Goal: Book appointment/travel/reservation

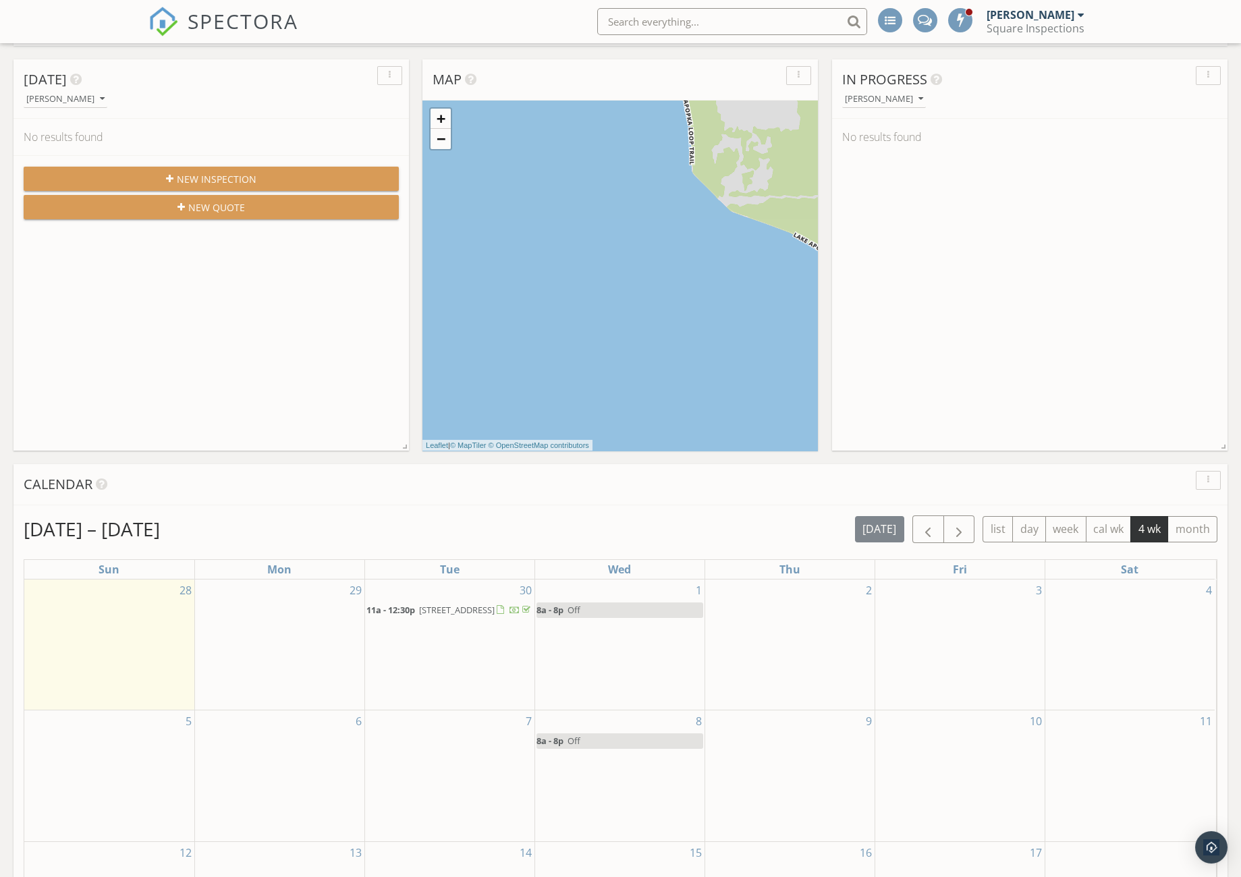
scroll to position [139, 0]
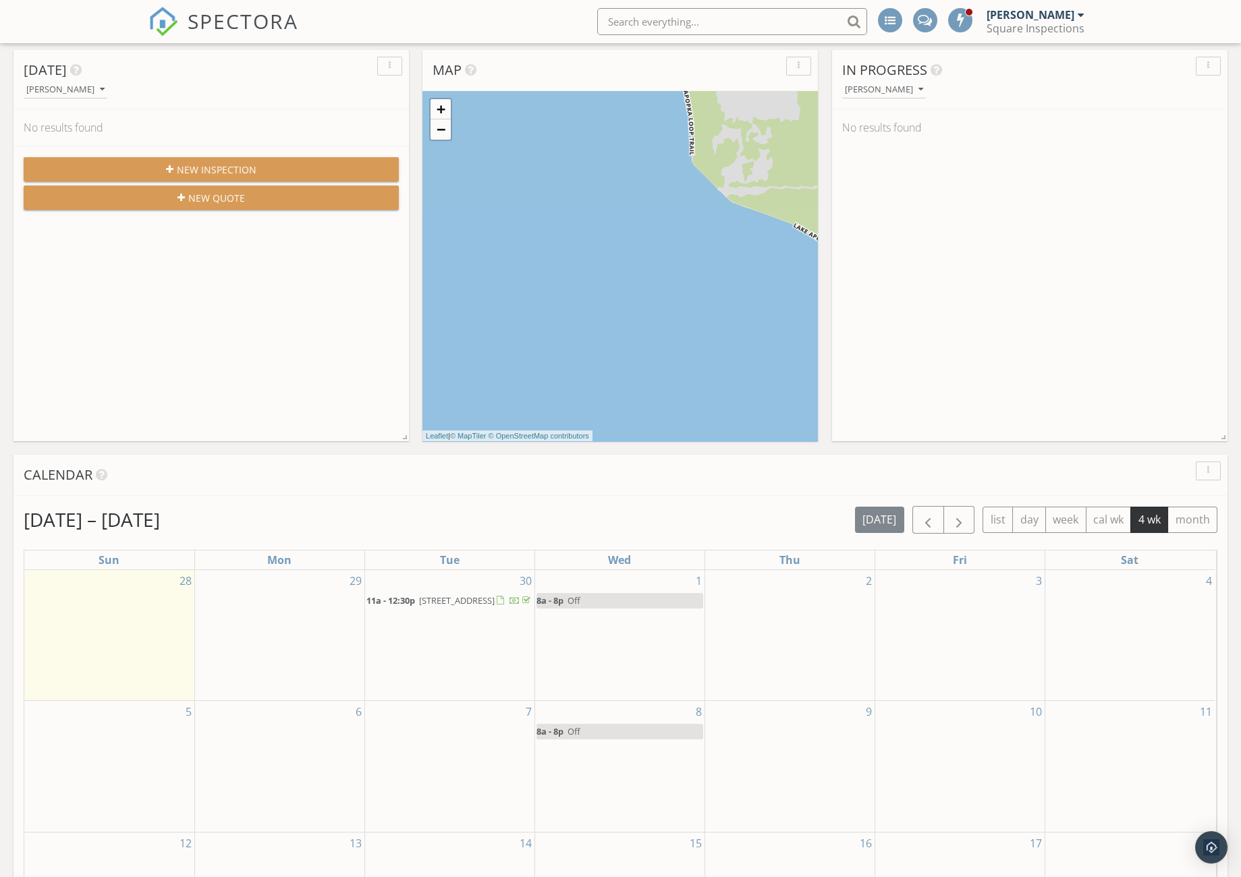
click at [313, 600] on div "29" at bounding box center [279, 635] width 169 height 130
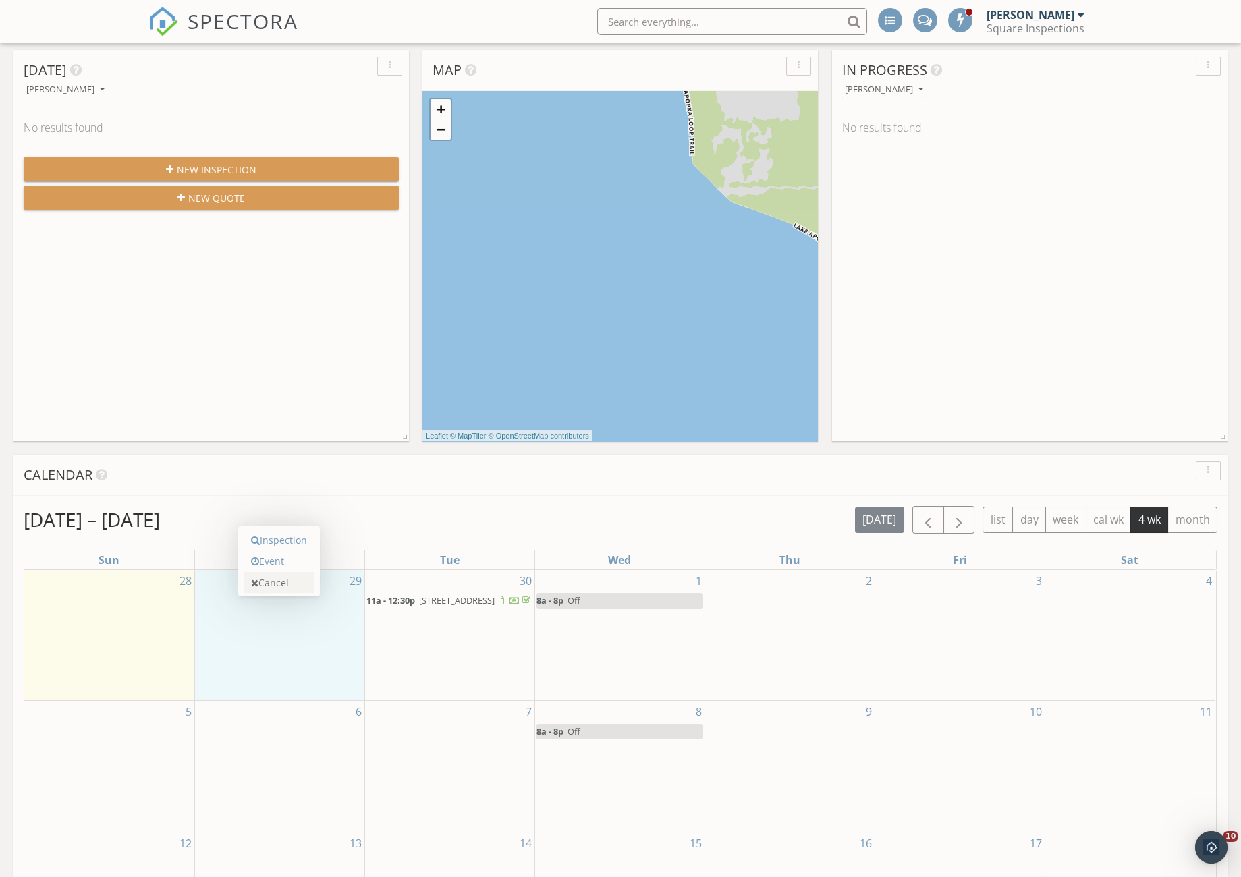
scroll to position [0, 0]
click at [285, 565] on link "Event" at bounding box center [279, 562] width 70 height 22
select select "8"
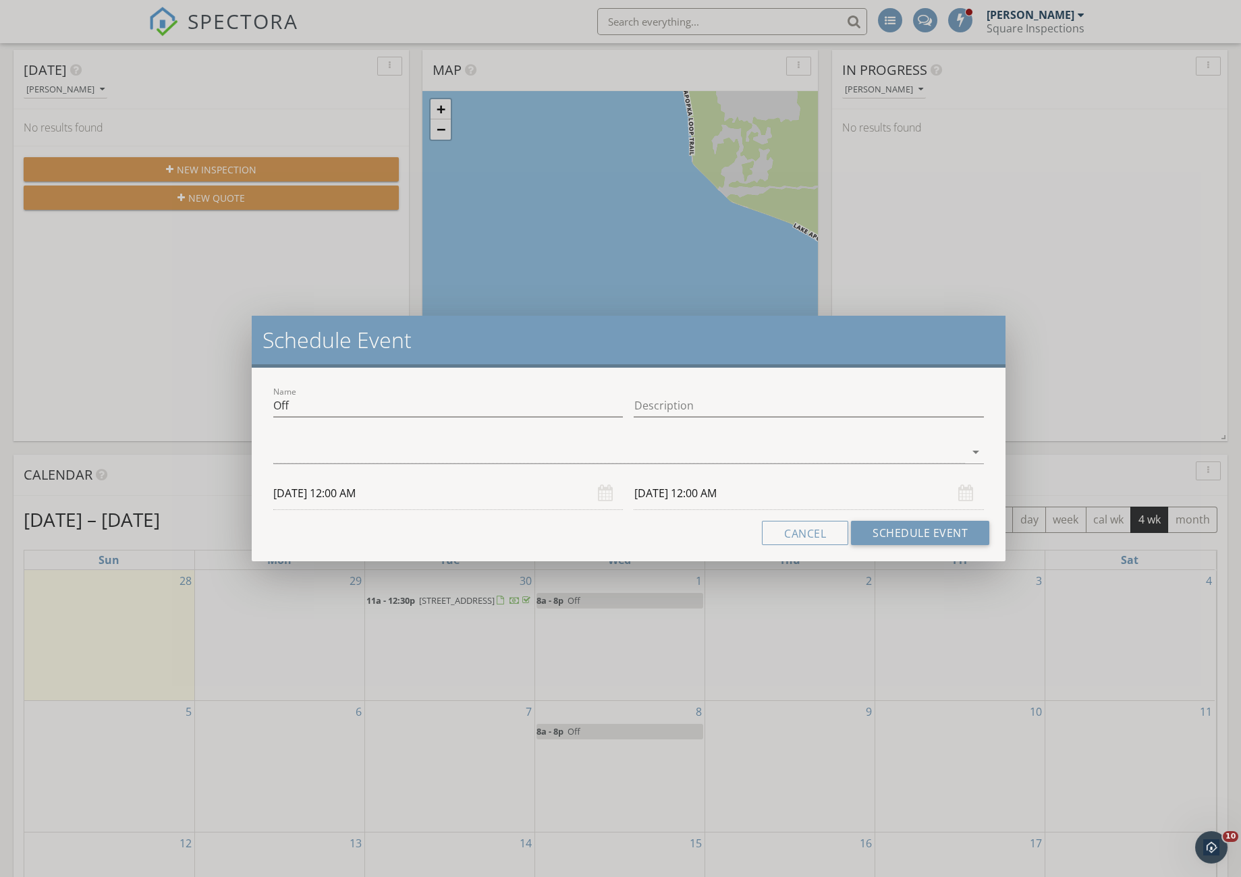
click at [688, 389] on div "Description" at bounding box center [809, 409] width 350 height 44
click at [690, 402] on input "Description" at bounding box center [809, 406] width 350 height 22
click at [696, 453] on div at bounding box center [619, 452] width 692 height 22
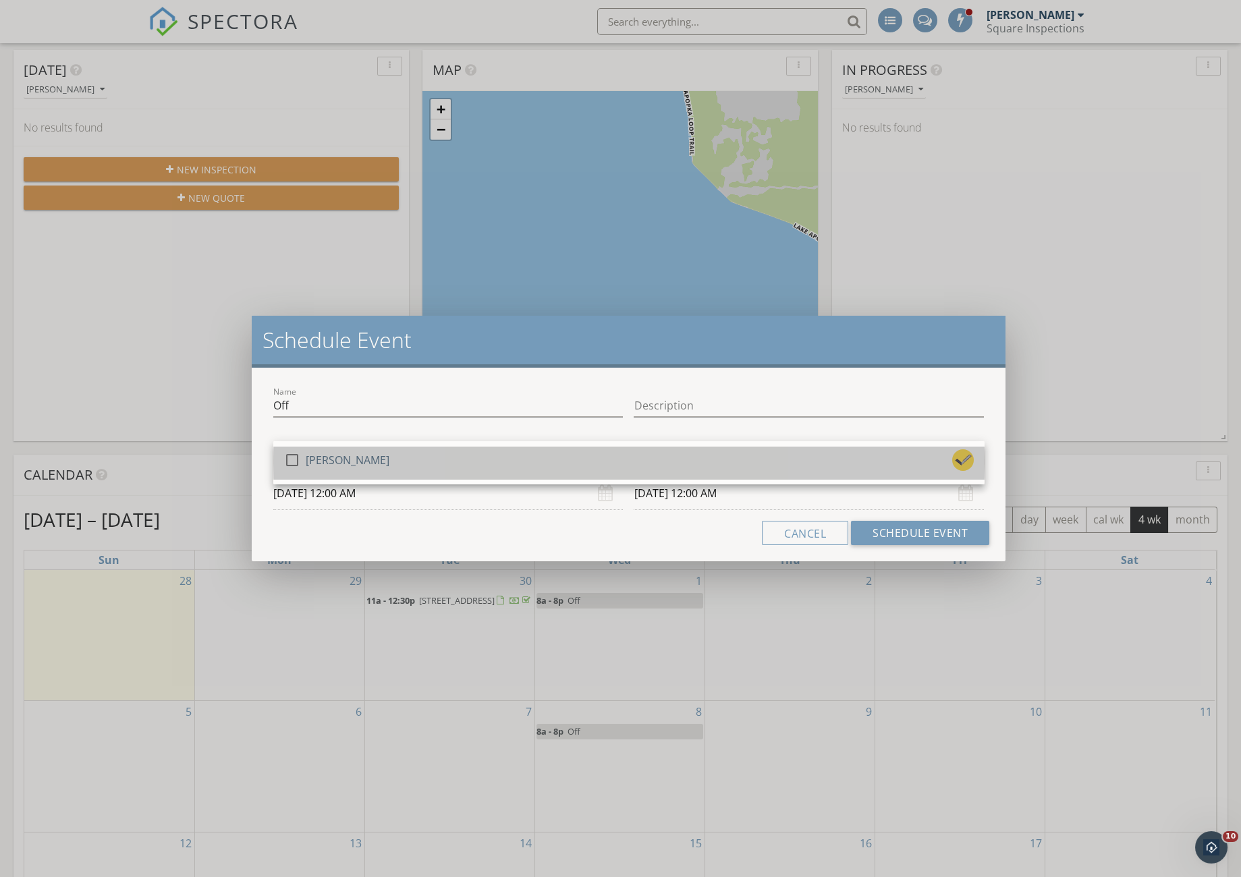
drag, startPoint x: 687, startPoint y: 473, endPoint x: 685, endPoint y: 480, distance: 7.0
click at [686, 473] on div "check_box_outline_blank [PERSON_NAME]" at bounding box center [629, 462] width 690 height 27
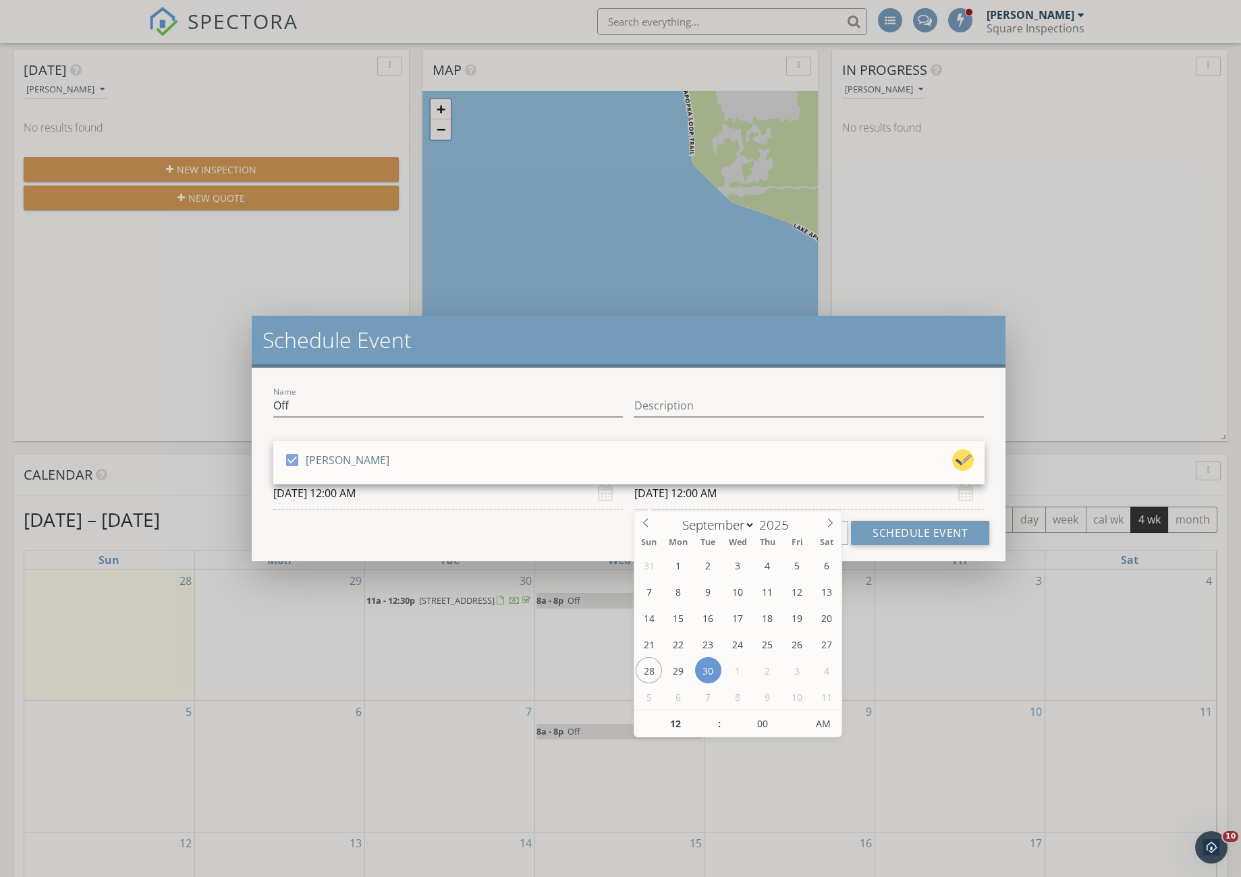
click at [690, 491] on input "[DATE] 12:00 AM" at bounding box center [809, 493] width 350 height 33
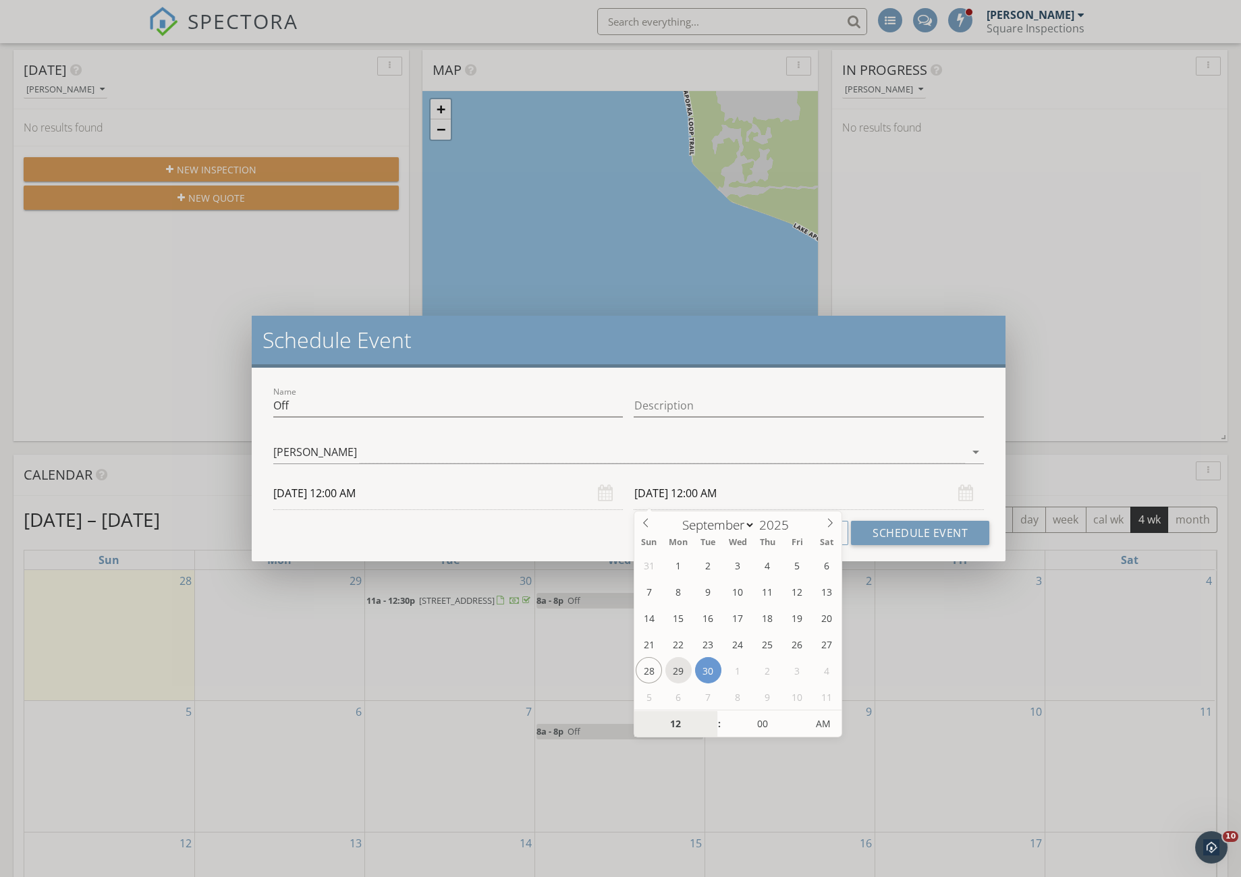
type input "[DATE] 12:00 AM"
type input "01"
type input "[DATE] 1:00 AM"
click at [712, 717] on span at bounding box center [712, 717] width 9 height 13
type input "12"
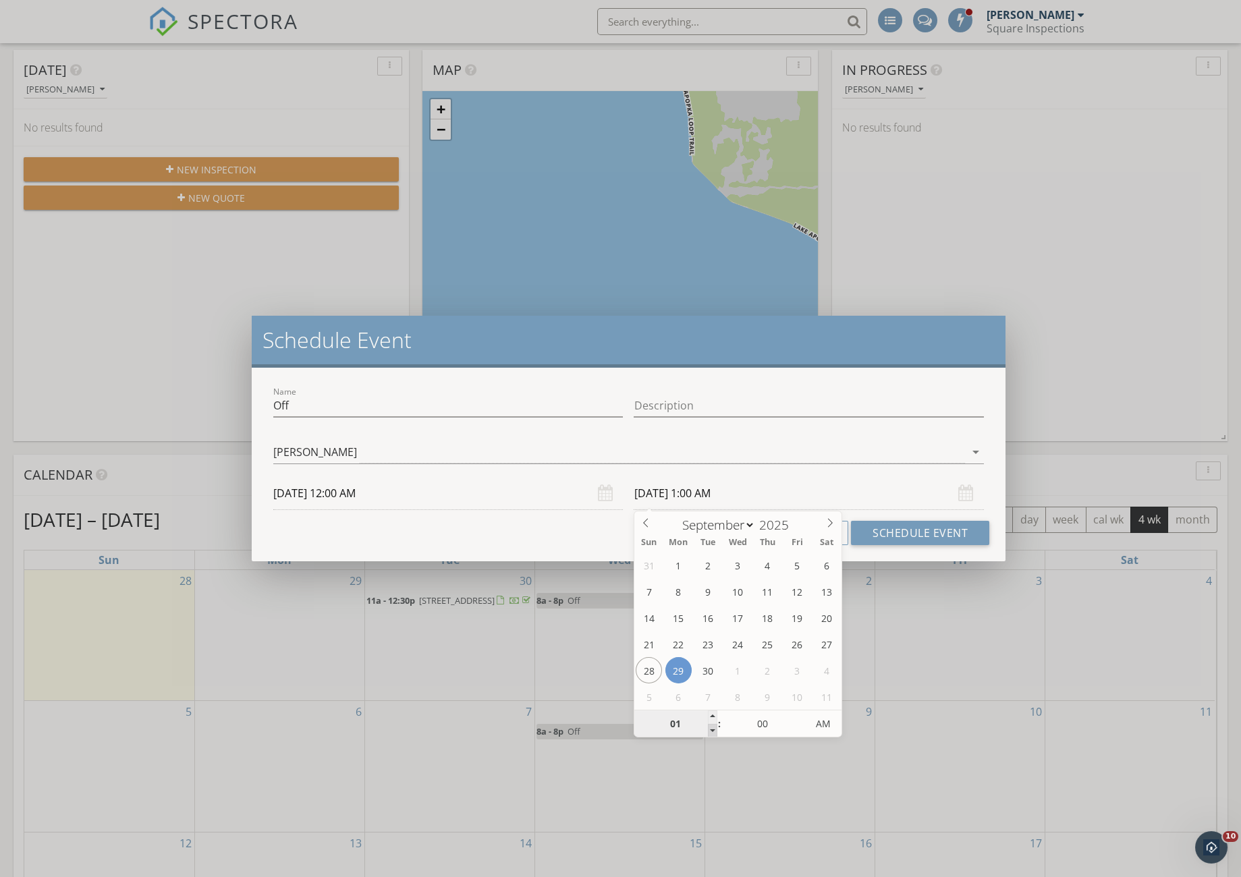
type input "[DATE] 12:00 AM"
click at [715, 734] on span at bounding box center [712, 730] width 9 height 13
type input "11"
type input "[DATE] 11:00 PM"
click at [715, 734] on span at bounding box center [712, 730] width 9 height 13
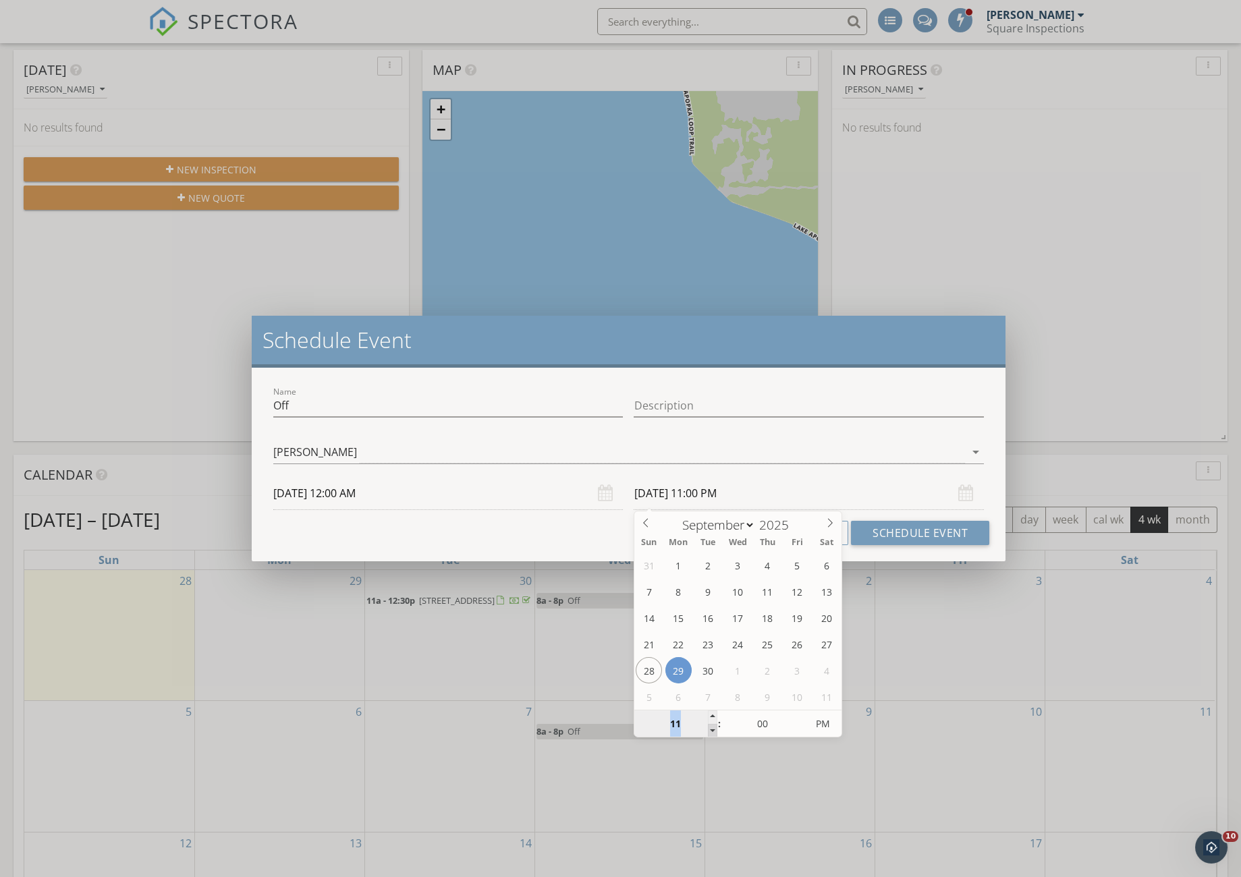
type input "10"
type input "[DATE] 10:00 PM"
click at [715, 734] on span at bounding box center [712, 730] width 9 height 13
type input "09"
type input "[DATE] 9:00 PM"
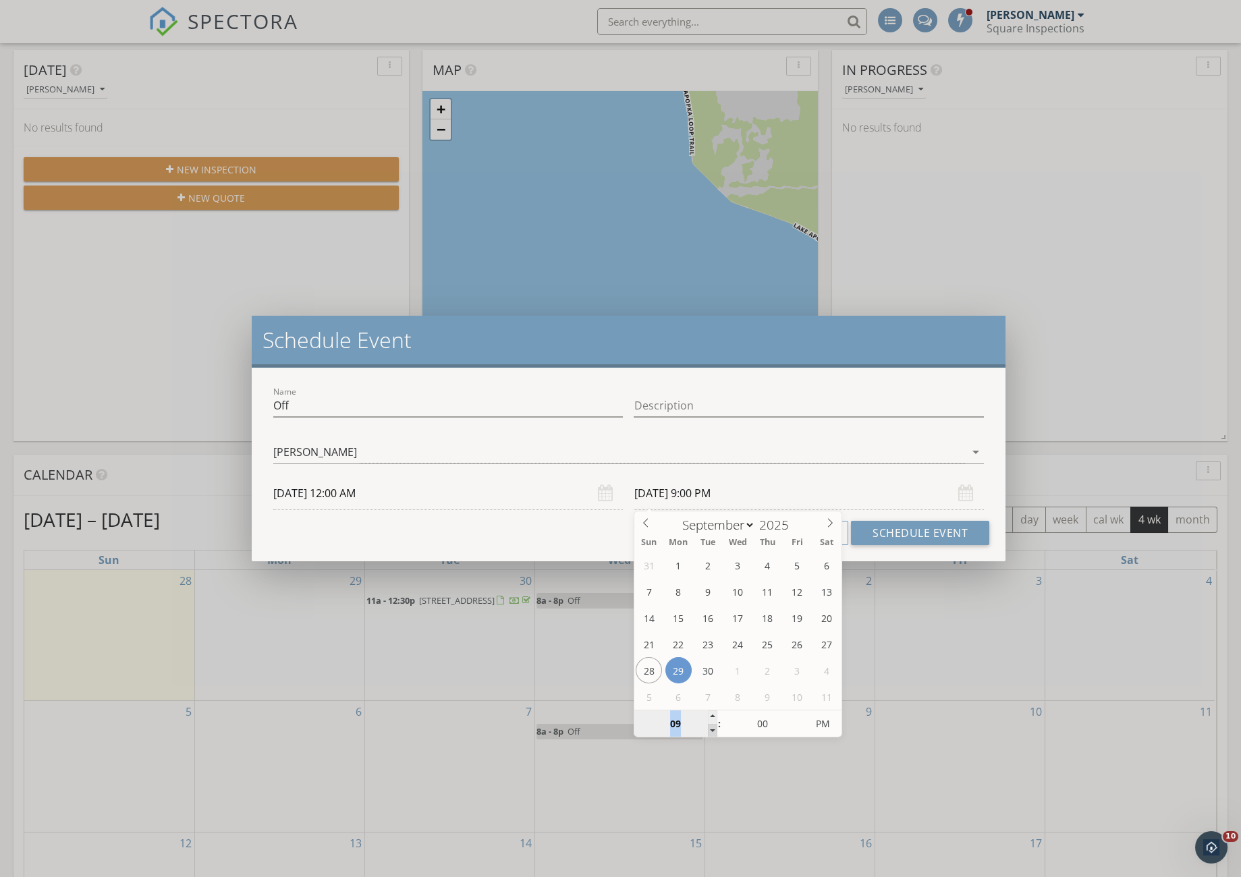
click at [715, 734] on span at bounding box center [712, 730] width 9 height 13
click at [404, 496] on input "[DATE] 12:00 AM" at bounding box center [448, 493] width 350 height 33
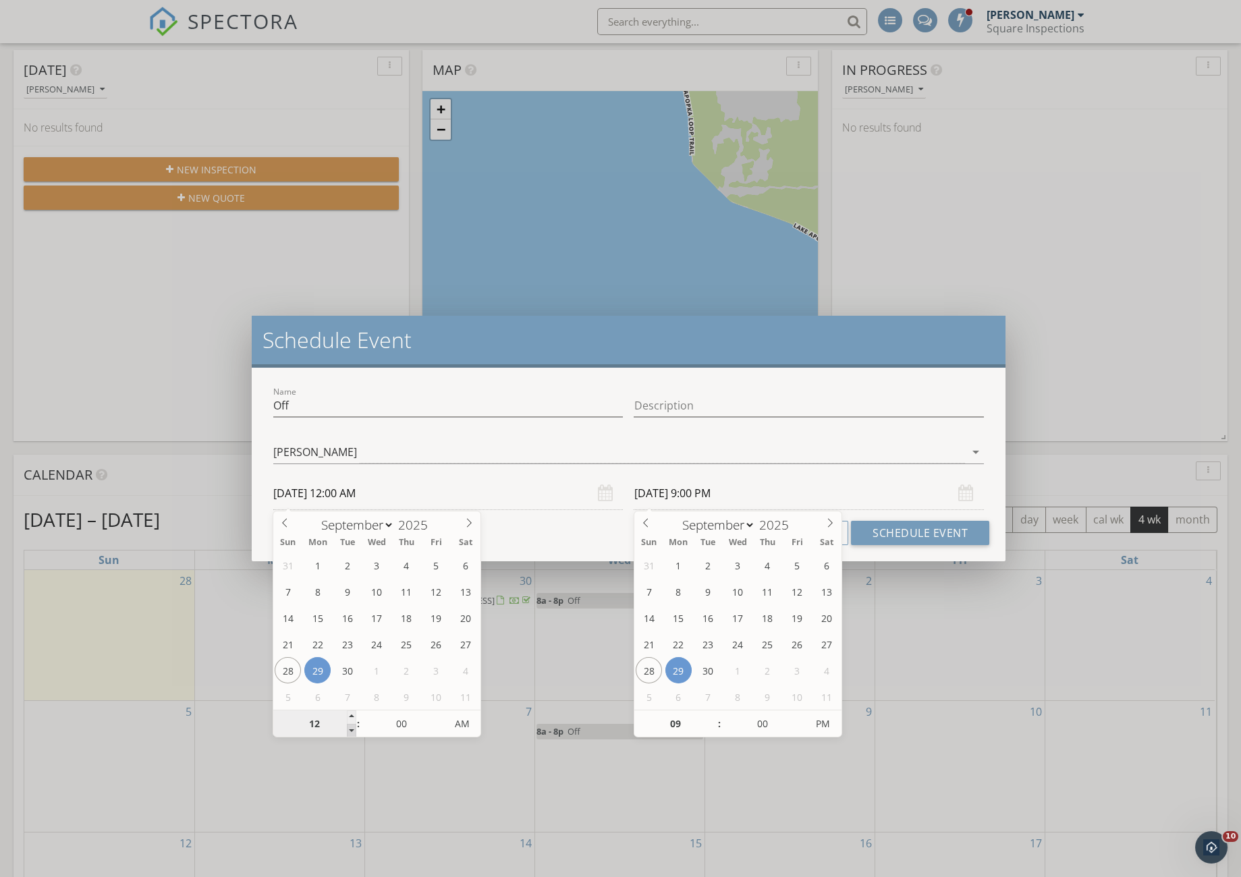
type input "11"
type input "[DATE] 11:00 PM"
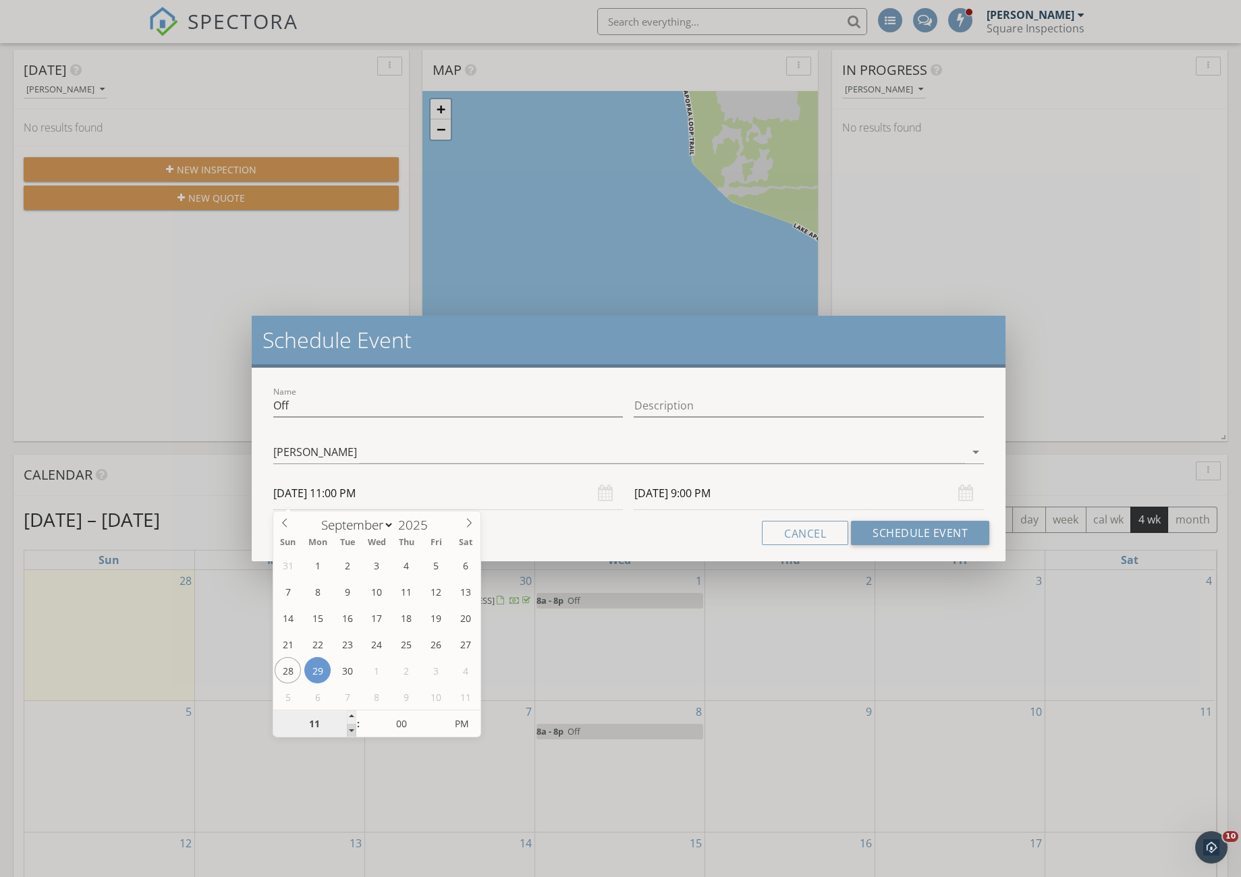
click at [354, 732] on span at bounding box center [351, 730] width 9 height 13
type input "10"
type input "[DATE] 10:00 PM"
click at [354, 732] on span at bounding box center [351, 730] width 9 height 13
type input "[DATE] 7:00 PM"
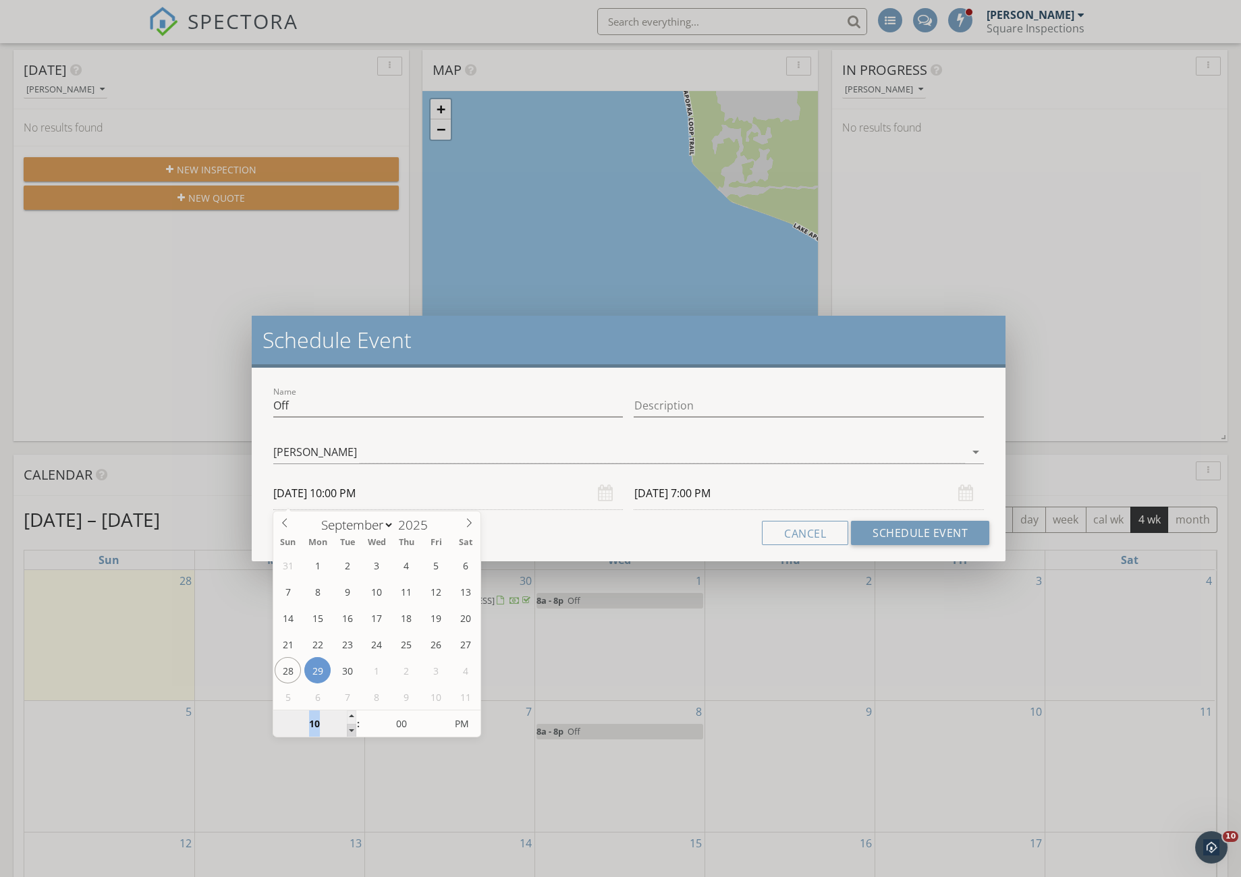
type input "09"
type input "[DATE] 9:00 PM"
click at [354, 732] on span at bounding box center [351, 730] width 9 height 13
type input "08"
type input "[DATE] 8:00 PM"
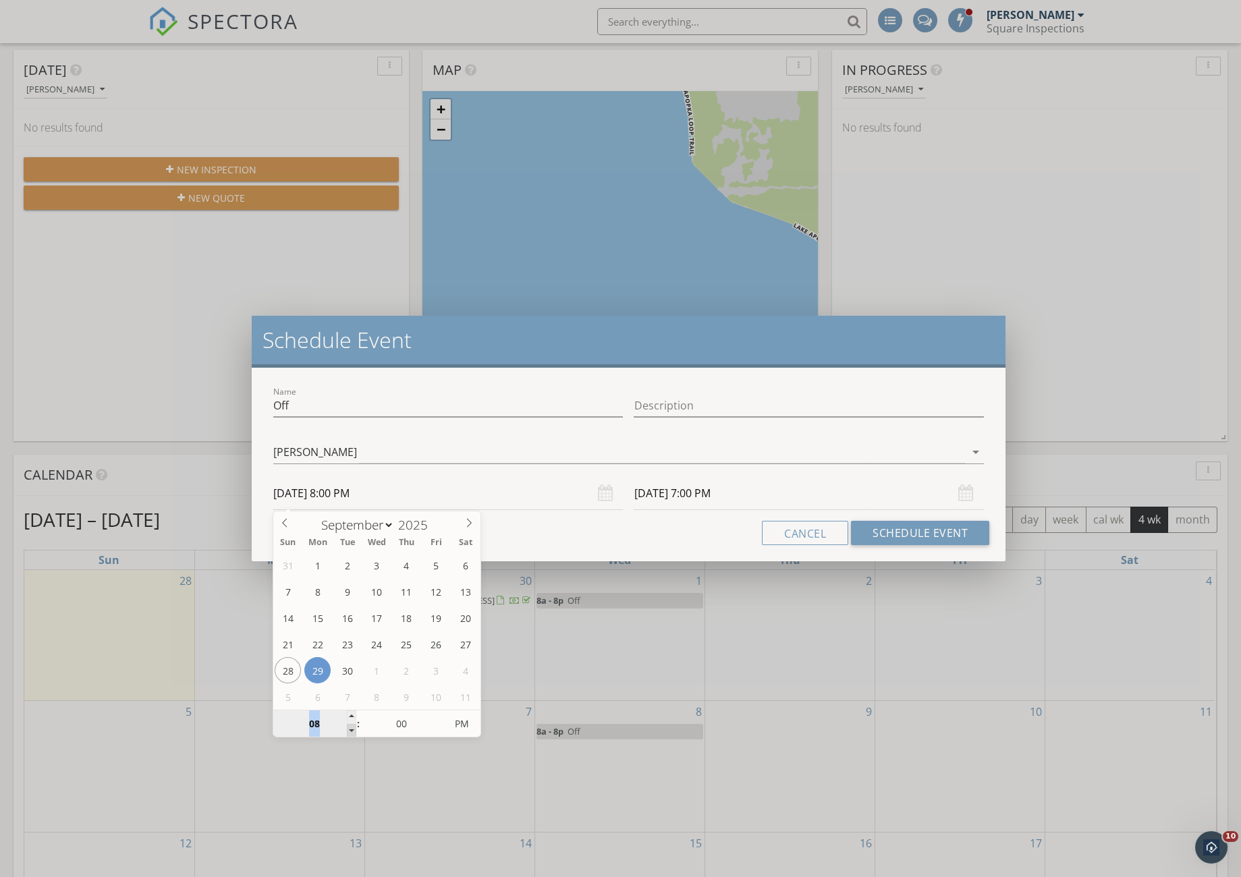
click at [354, 732] on span at bounding box center [351, 730] width 9 height 13
type input "07"
type input "[DATE] 7:00 PM"
click at [354, 732] on span at bounding box center [351, 730] width 9 height 13
type input "06"
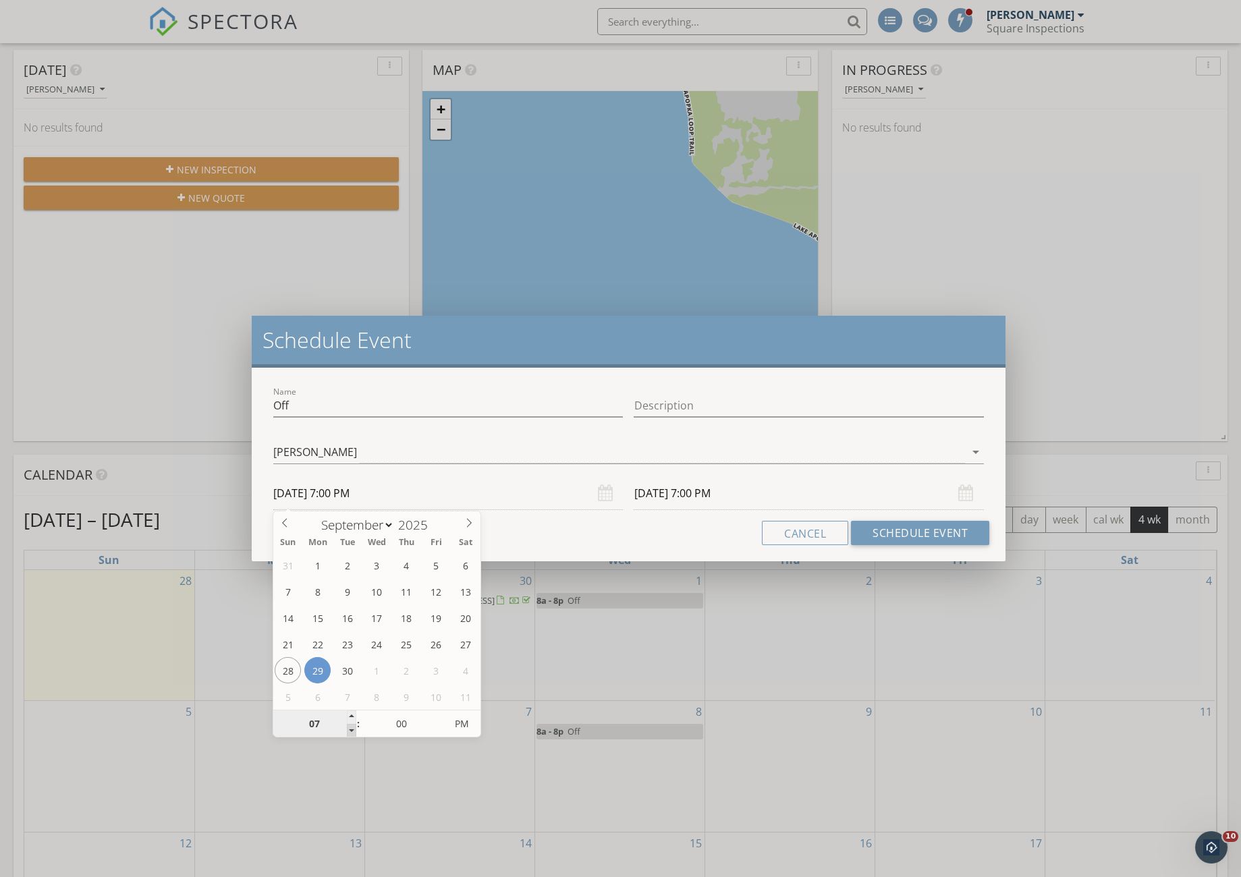
type input "[DATE] 6:00 PM"
click at [354, 732] on span at bounding box center [351, 730] width 9 height 13
type input "03"
type input "[DATE] 3:00 PM"
type input "07"
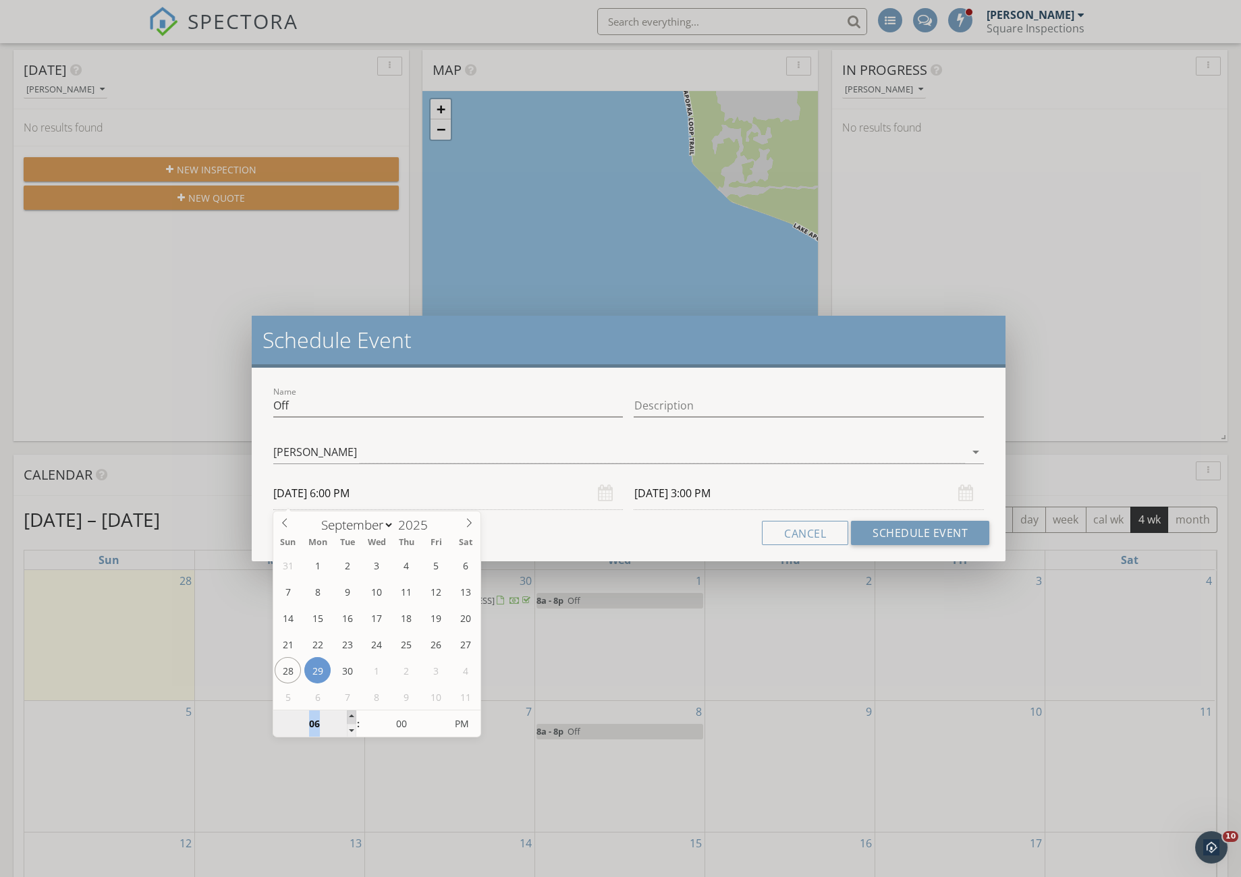
type input "[DATE] 7:00 PM"
click at [351, 719] on span at bounding box center [351, 717] width 9 height 13
type input "04"
type input "[DATE] 4:00 PM"
type input "[DATE] 7:00 AM"
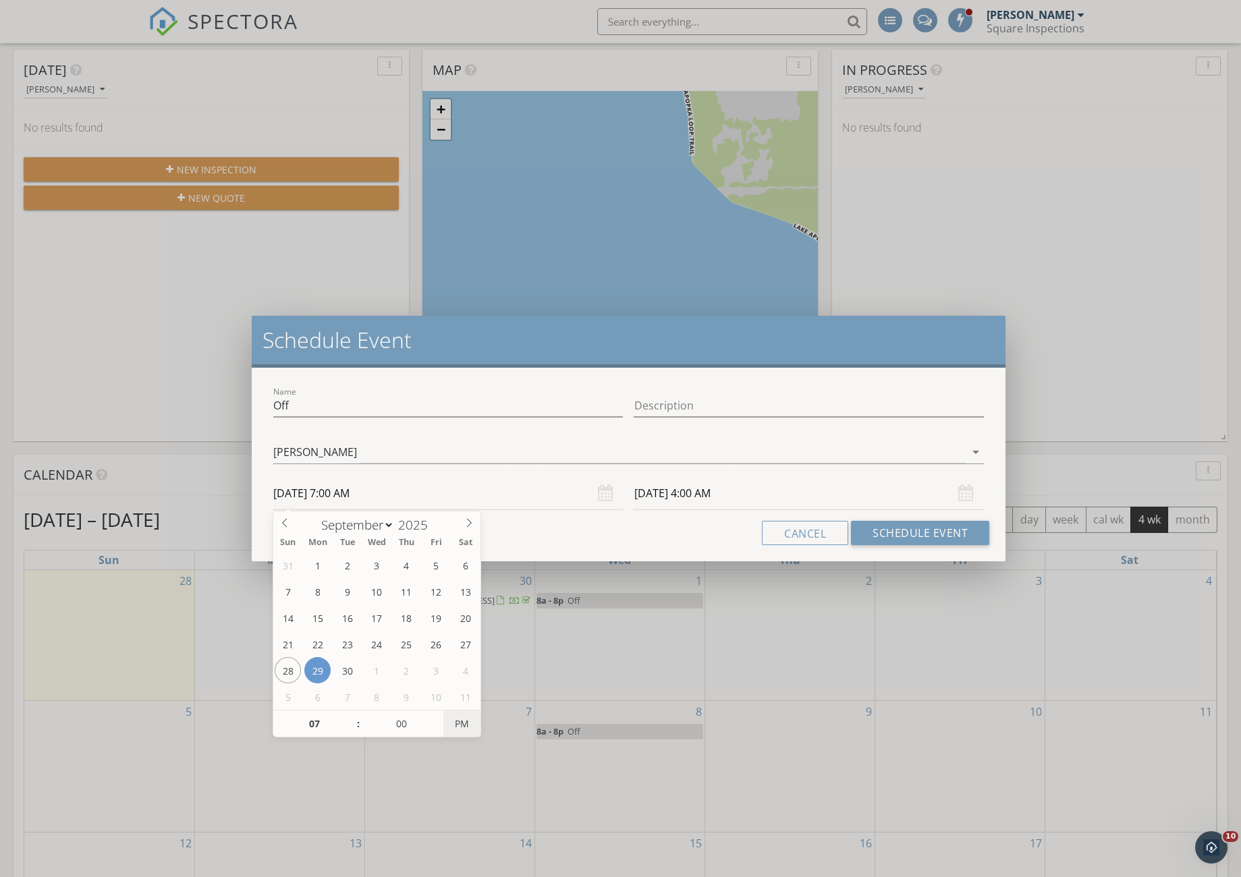
click at [465, 725] on span "PM" at bounding box center [461, 724] width 37 height 27
click at [714, 491] on input "[DATE] 4:00 AM" at bounding box center [809, 493] width 350 height 33
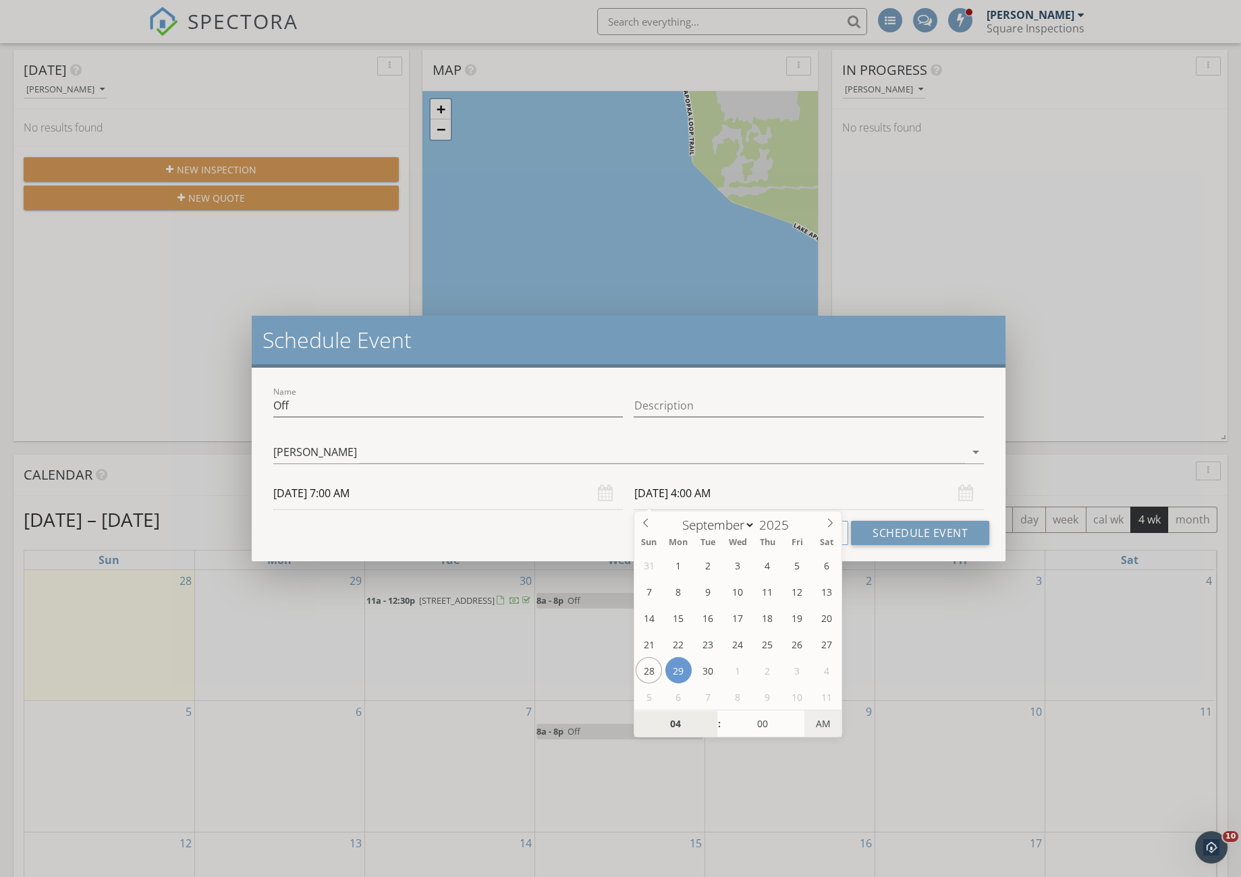
type input "[DATE] 4:00 PM"
click at [817, 723] on span "AM" at bounding box center [822, 724] width 37 height 27
click at [895, 533] on button "Schedule Event" at bounding box center [920, 533] width 138 height 24
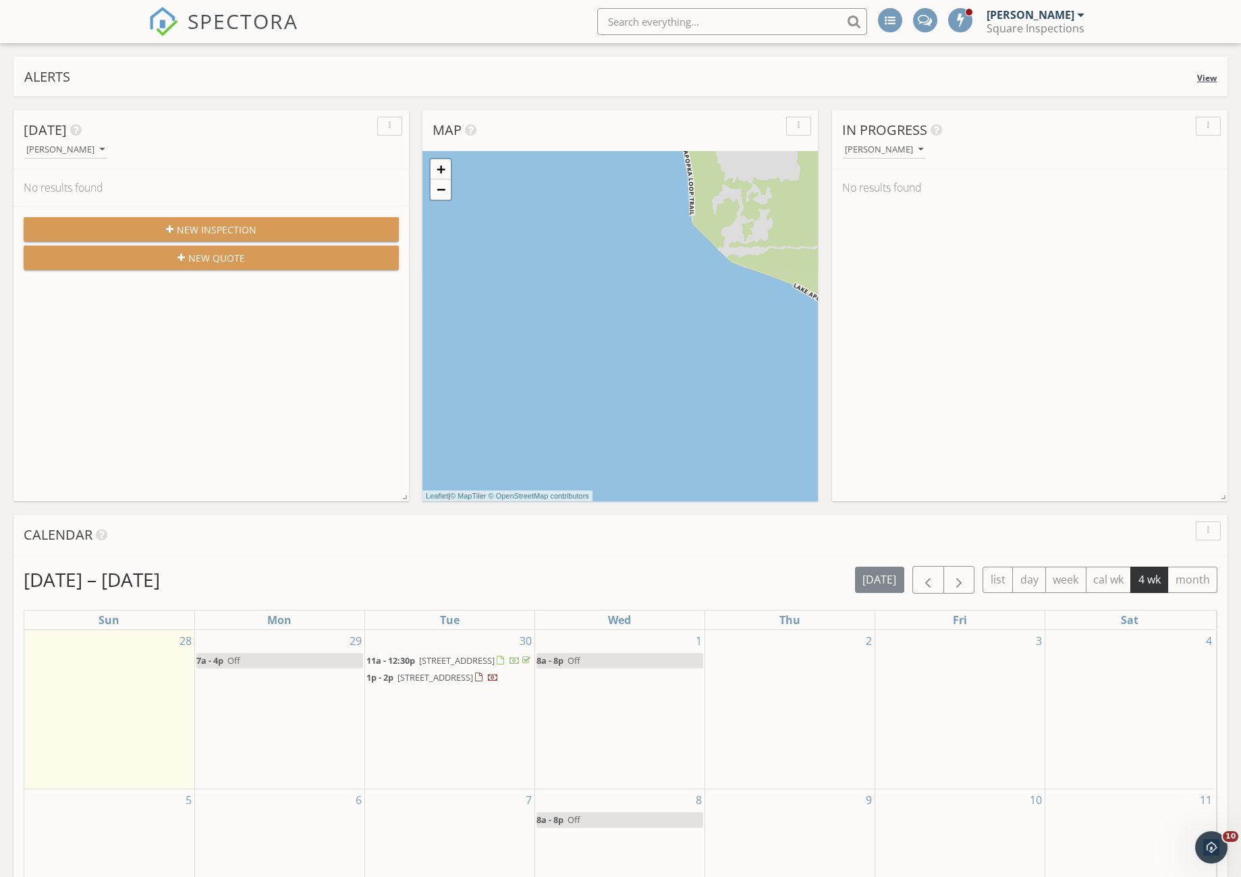
click at [225, 63] on div "Alerts View" at bounding box center [620, 77] width 1214 height 40
